Goal: Transaction & Acquisition: Purchase product/service

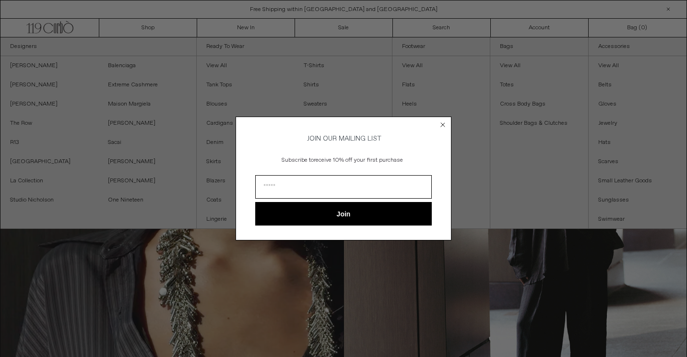
click at [442, 124] on circle "Close dialog" at bounding box center [442, 124] width 9 height 9
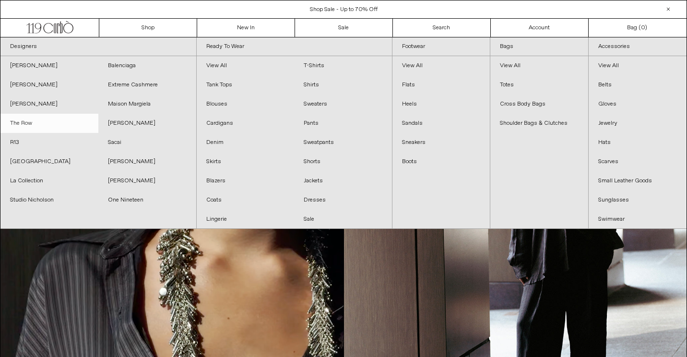
click at [42, 122] on link "The Row" at bounding box center [49, 123] width 98 height 19
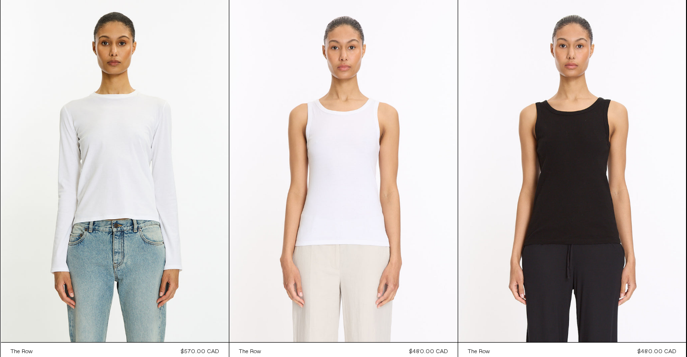
scroll to position [10427, 0]
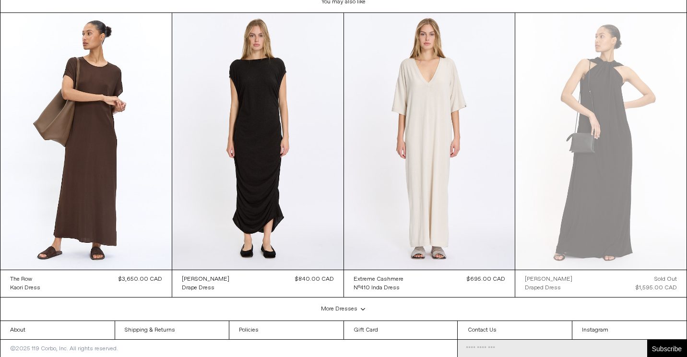
scroll to position [2218, 0]
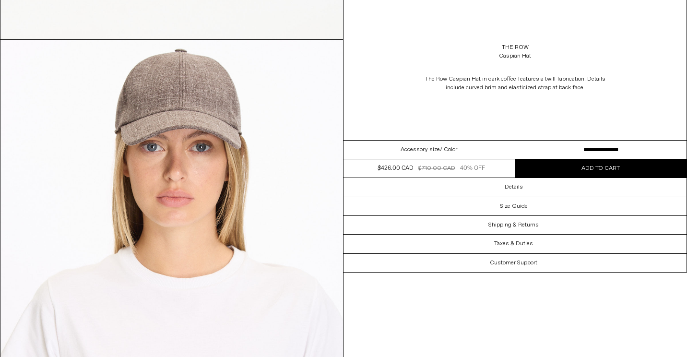
scroll to position [445, 0]
